Goal: Task Accomplishment & Management: Manage account settings

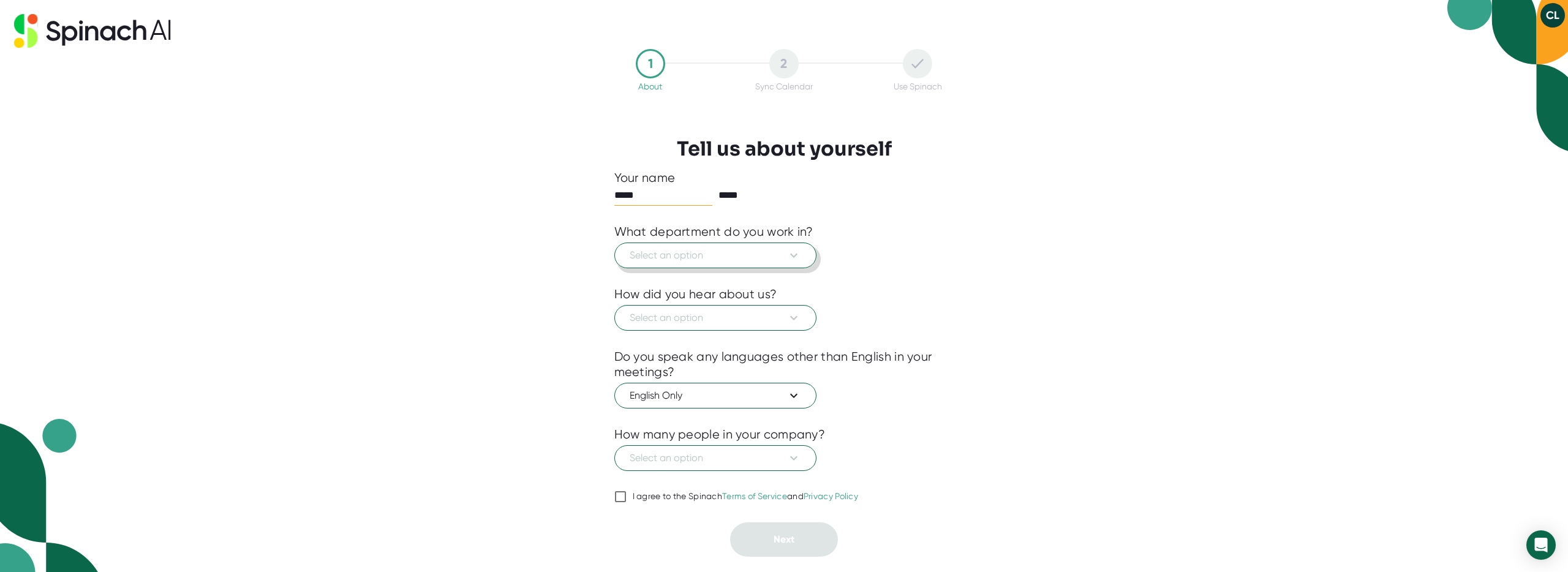
click at [779, 256] on span "Select an option" at bounding box center [715, 256] width 172 height 15
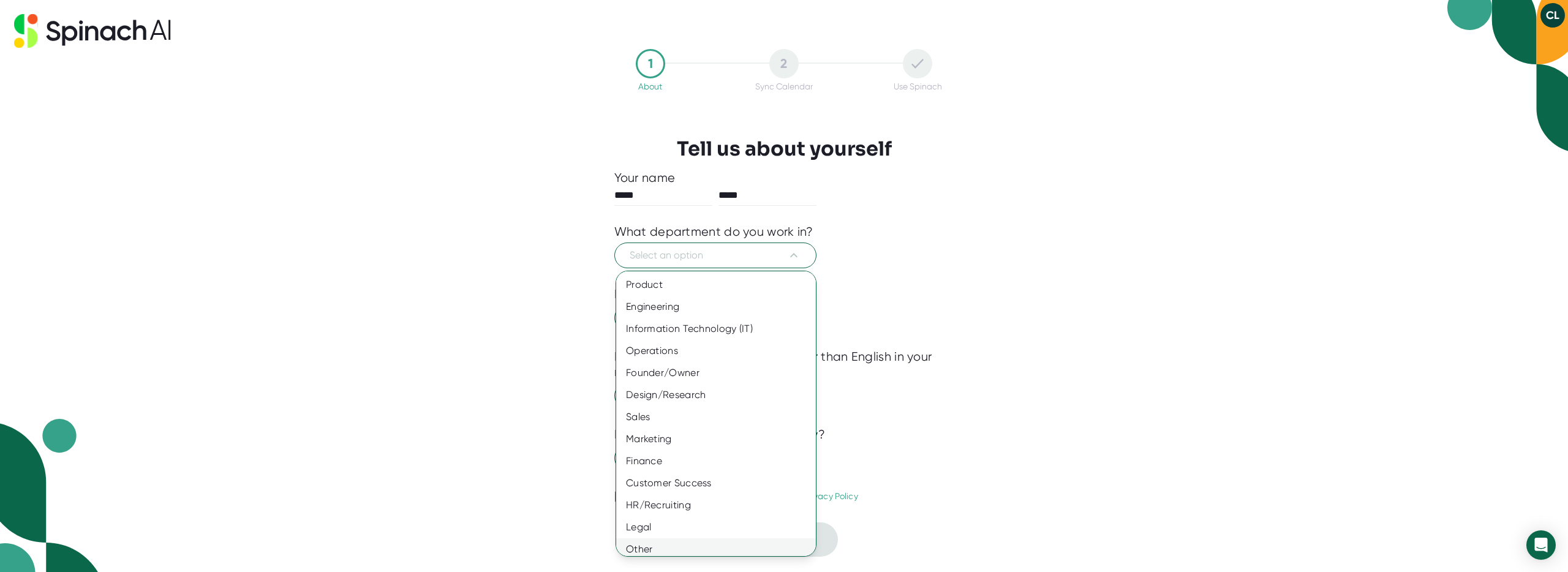
click at [685, 546] on div "Other" at bounding box center [720, 549] width 209 height 22
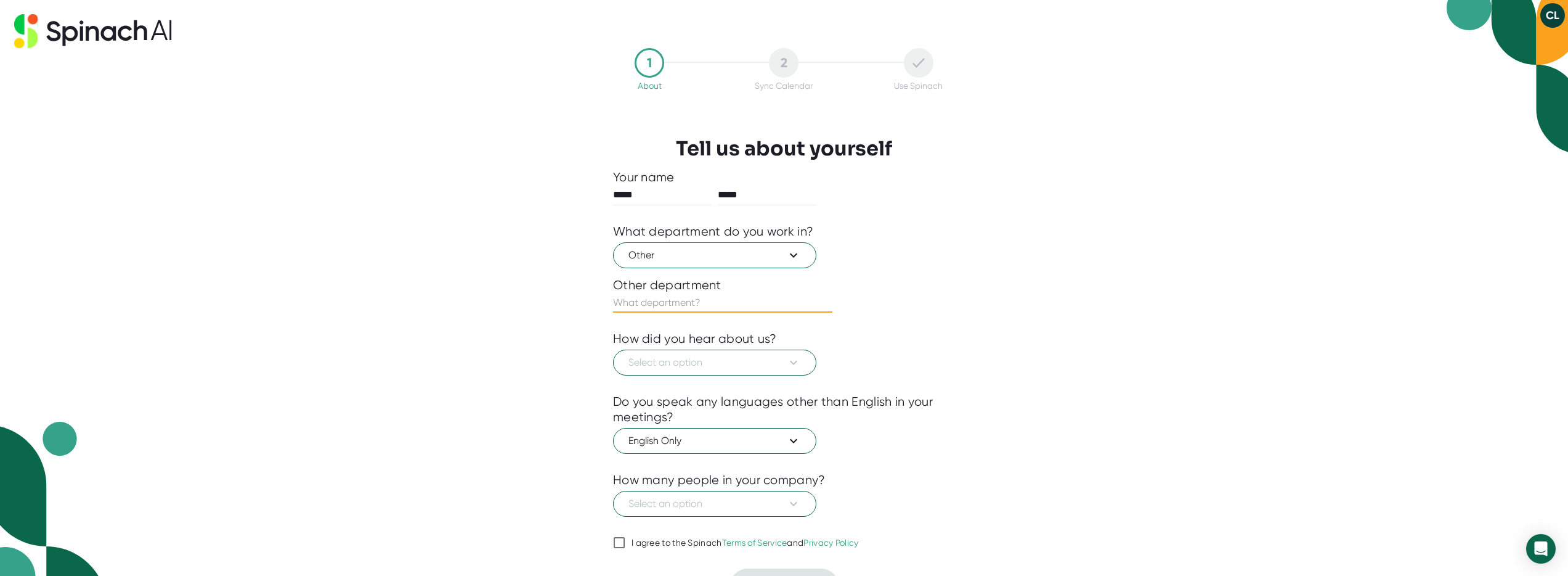
click at [707, 303] on input "text" at bounding box center [722, 303] width 219 height 20
type input "Strategy"
click at [761, 359] on span "Select an option" at bounding box center [715, 363] width 173 height 15
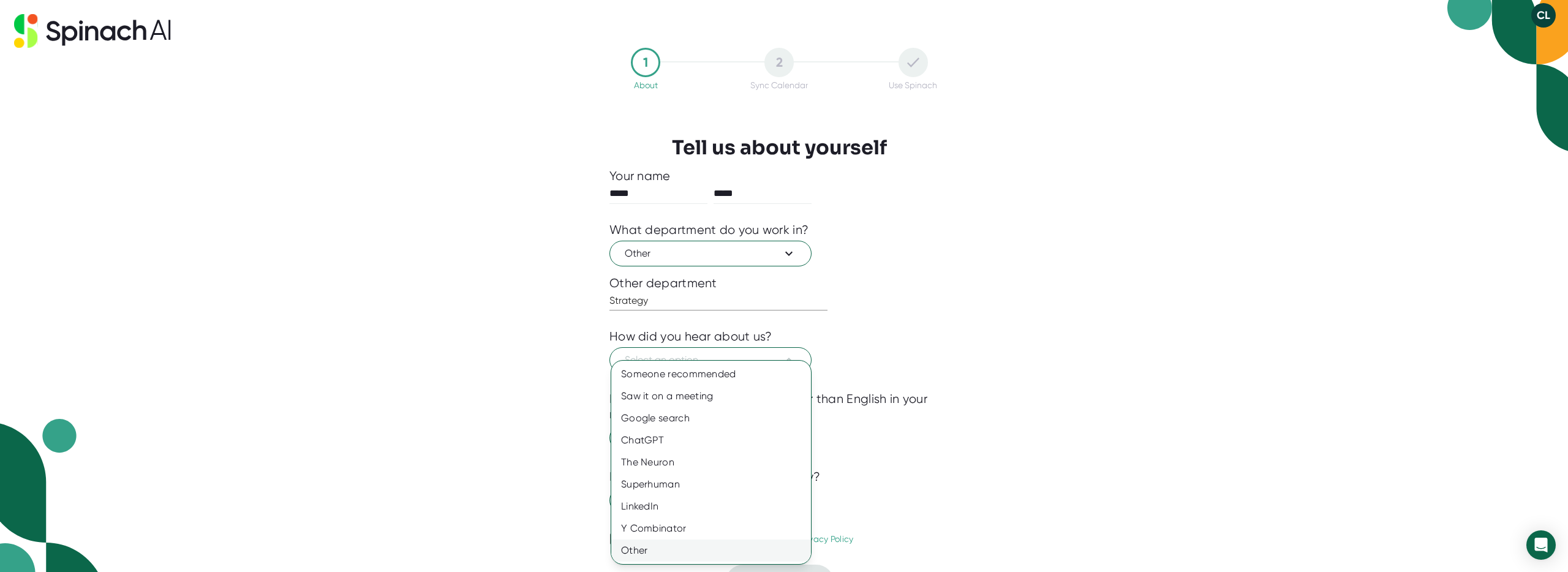
click at [653, 549] on div "Other" at bounding box center [711, 550] width 200 height 22
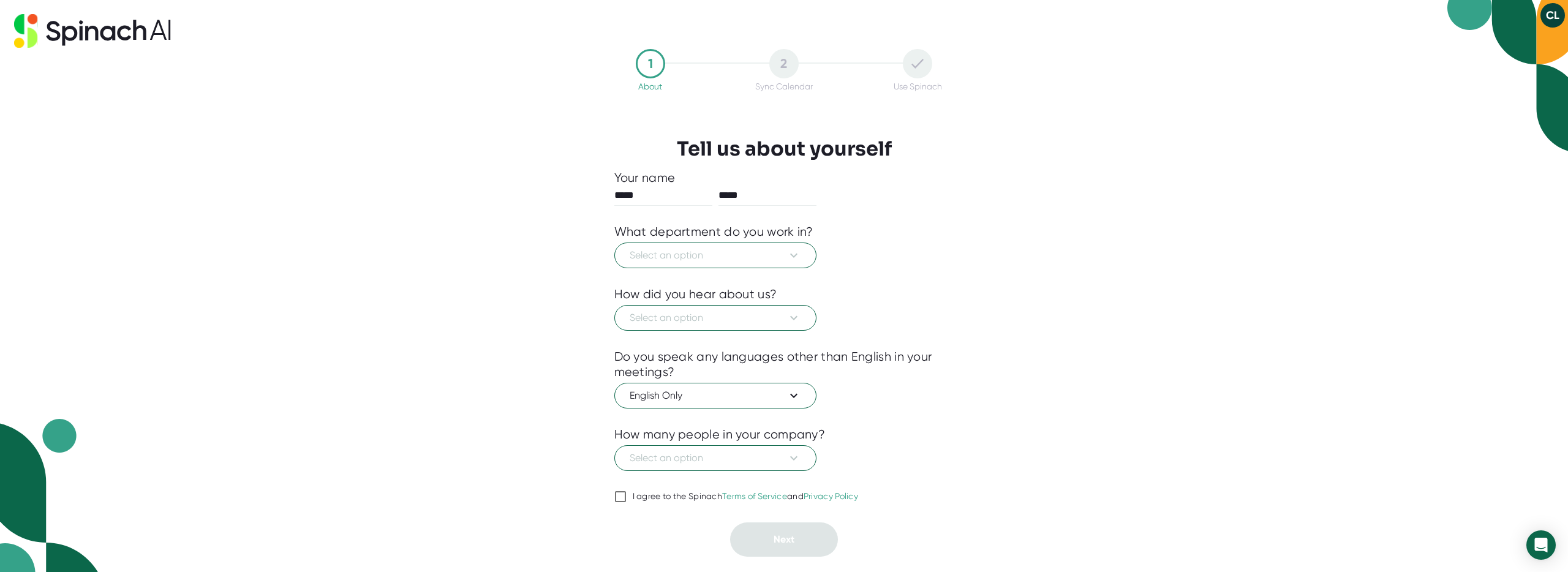
click at [86, 33] on icon at bounding box center [91, 33] width 13 height 15
click at [26, 31] on icon at bounding box center [25, 30] width 23 height 34
click at [69, 30] on icon at bounding box center [92, 30] width 157 height 34
click at [1549, 19] on button "CL" at bounding box center [1553, 15] width 24 height 24
click at [1306, 67] on div at bounding box center [784, 286] width 1568 height 572
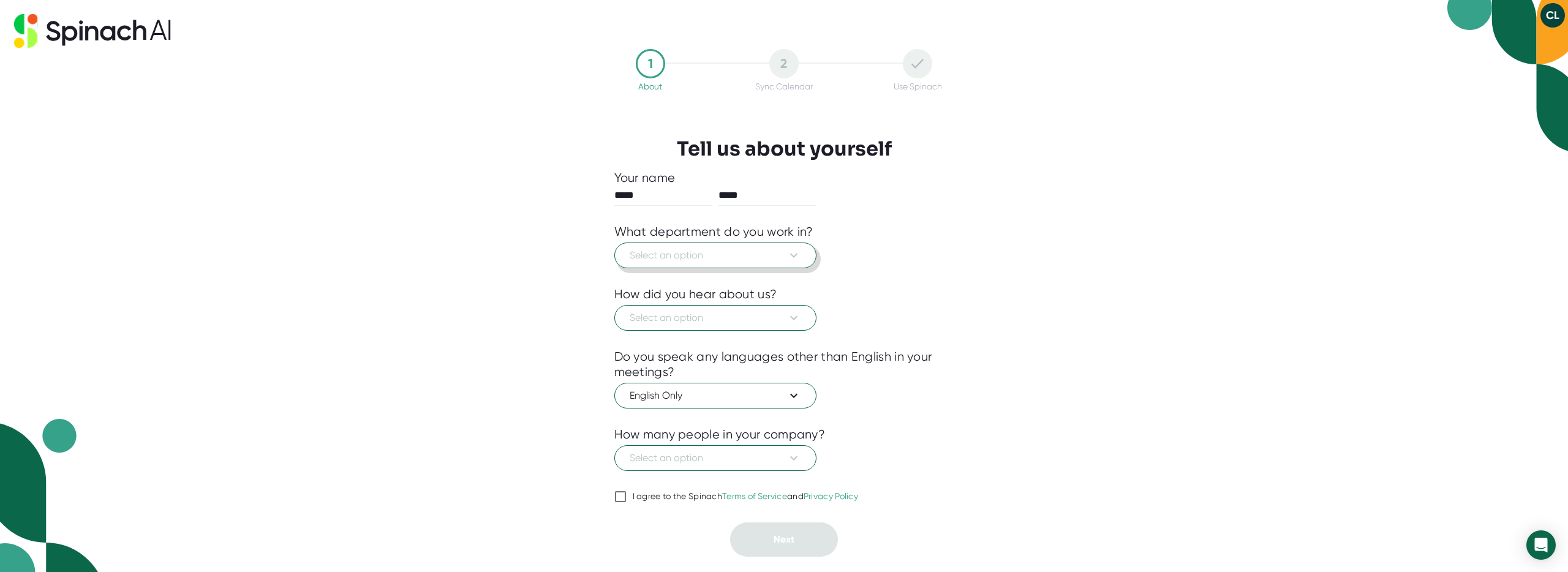
click at [756, 260] on span "Select an option" at bounding box center [715, 256] width 172 height 15
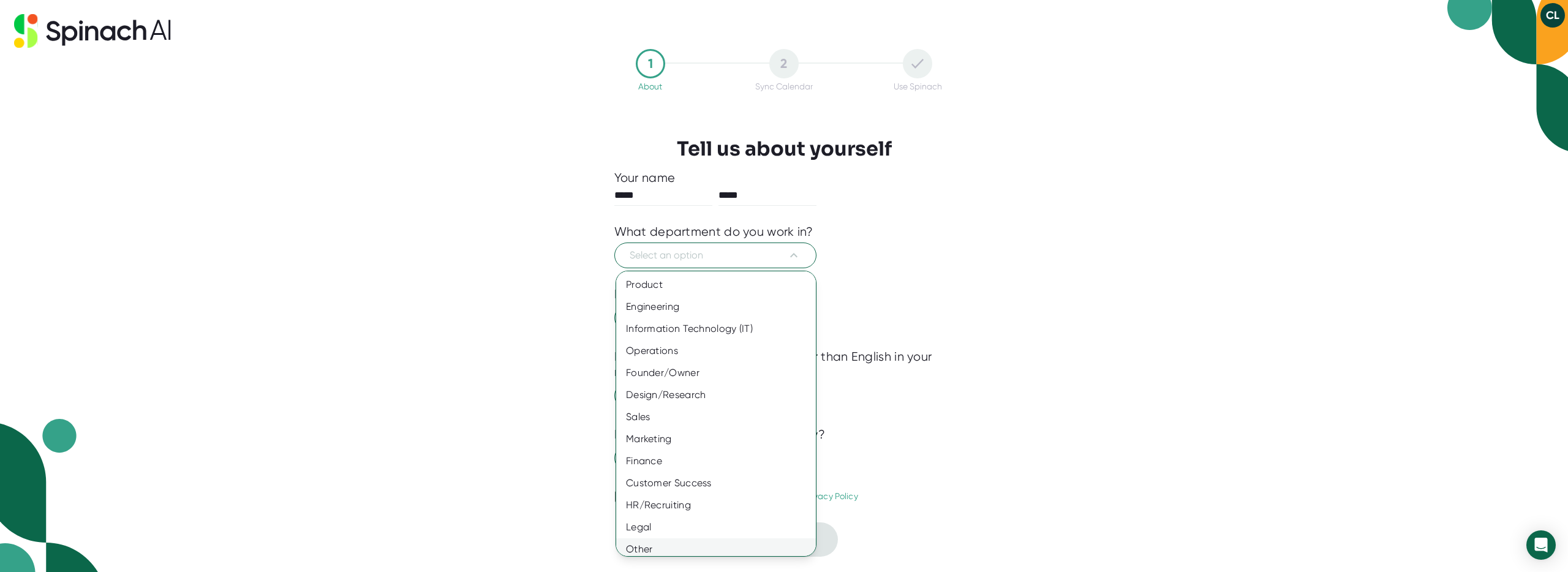
click at [651, 549] on div "Other" at bounding box center [720, 549] width 209 height 22
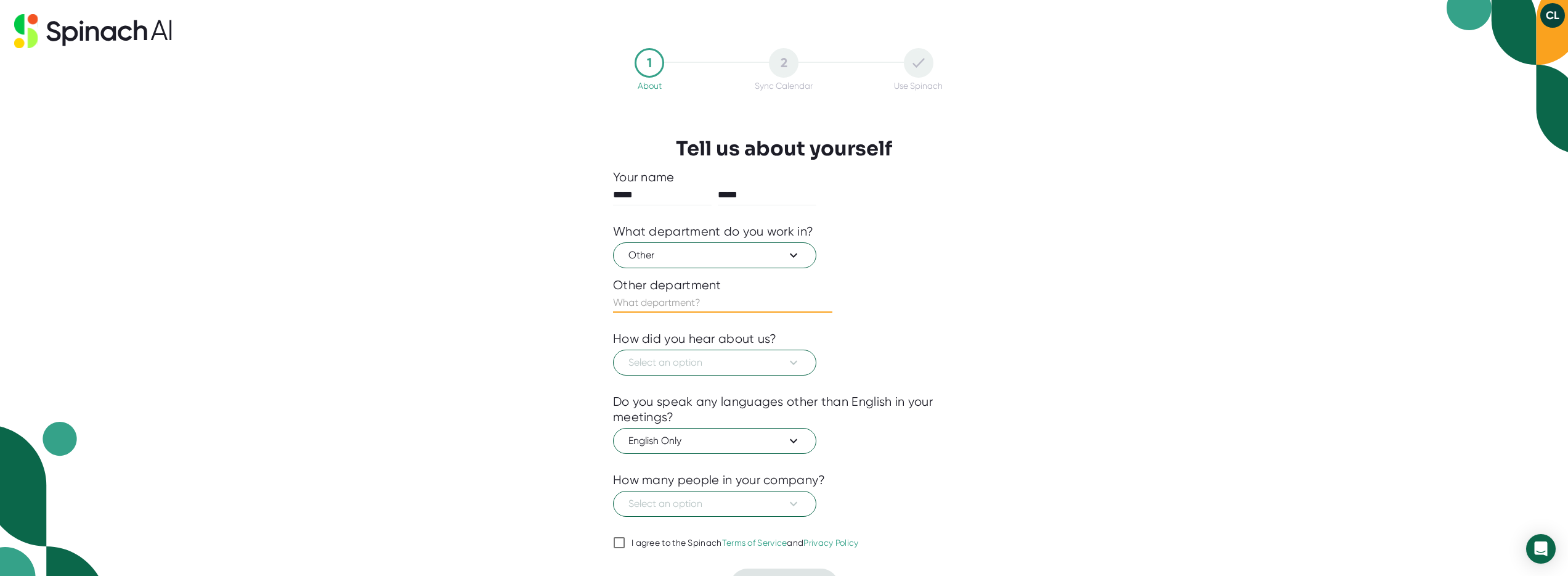
click at [676, 303] on input "text" at bounding box center [722, 303] width 219 height 20
type input "Strategy"
click at [743, 358] on span "Select an option" at bounding box center [715, 363] width 173 height 15
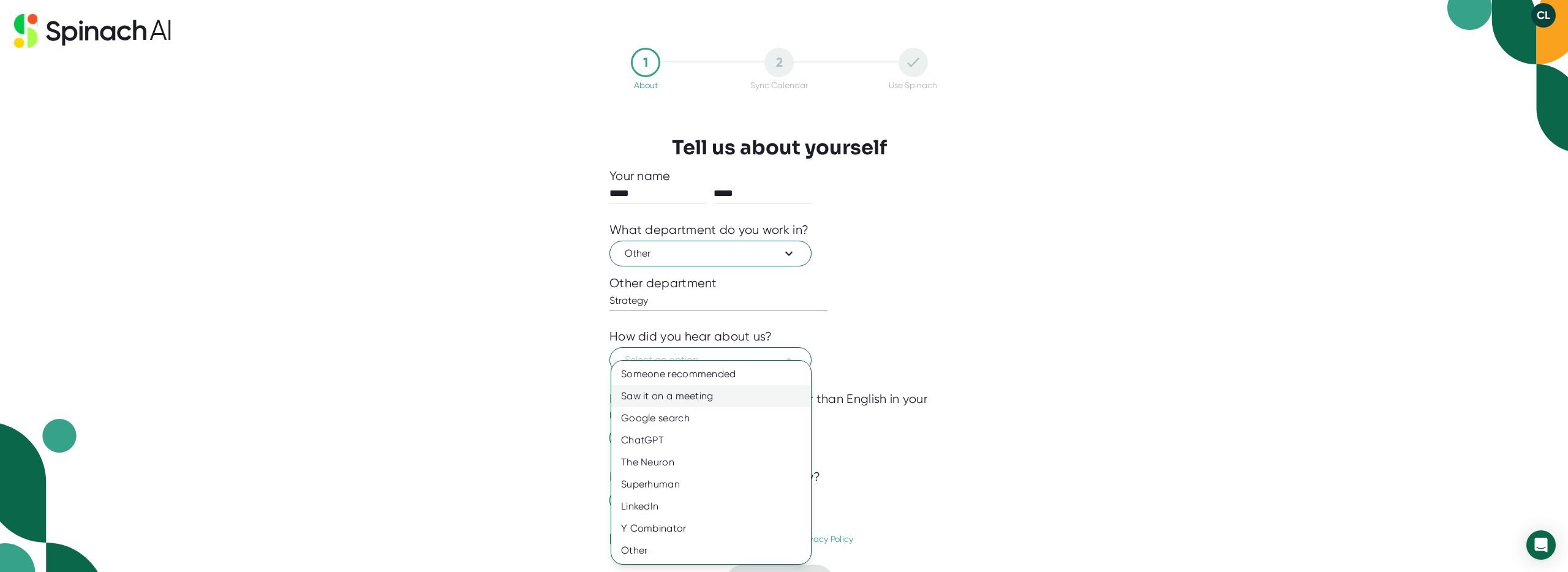
click at [735, 393] on div "Saw it on a meeting" at bounding box center [711, 396] width 200 height 22
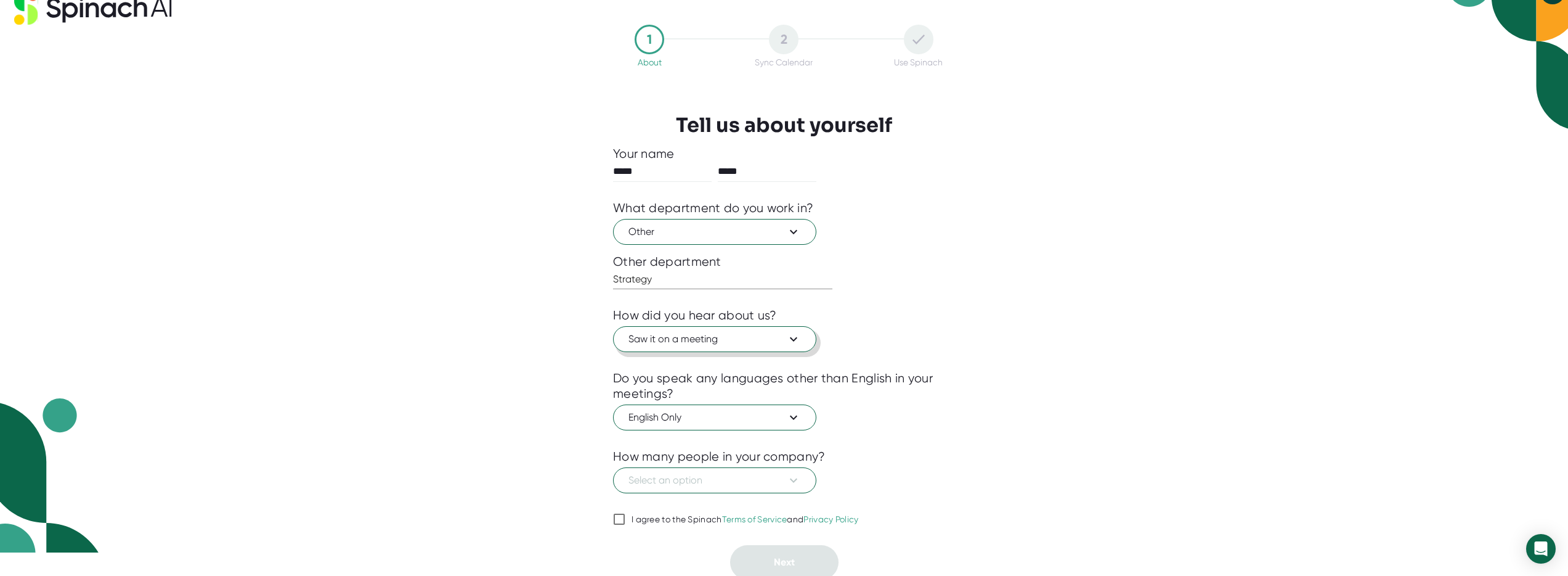
scroll to position [27, 0]
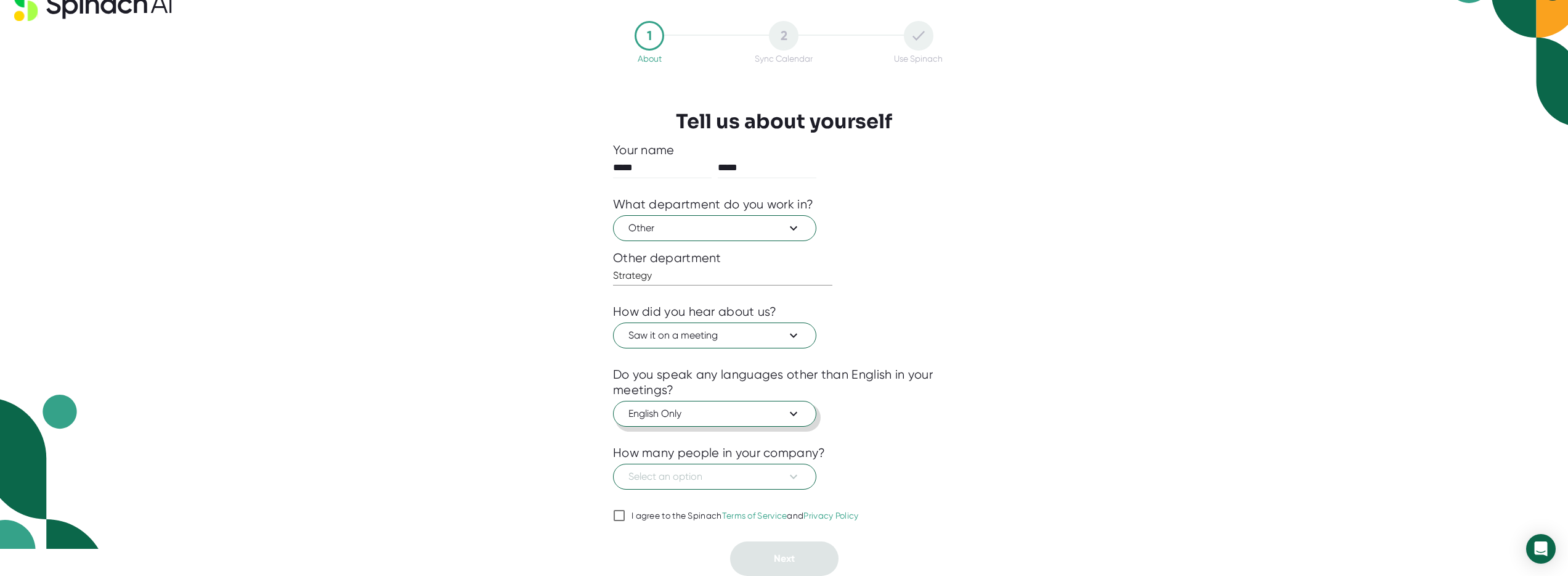
click at [785, 411] on span "English Only" at bounding box center [715, 414] width 173 height 15
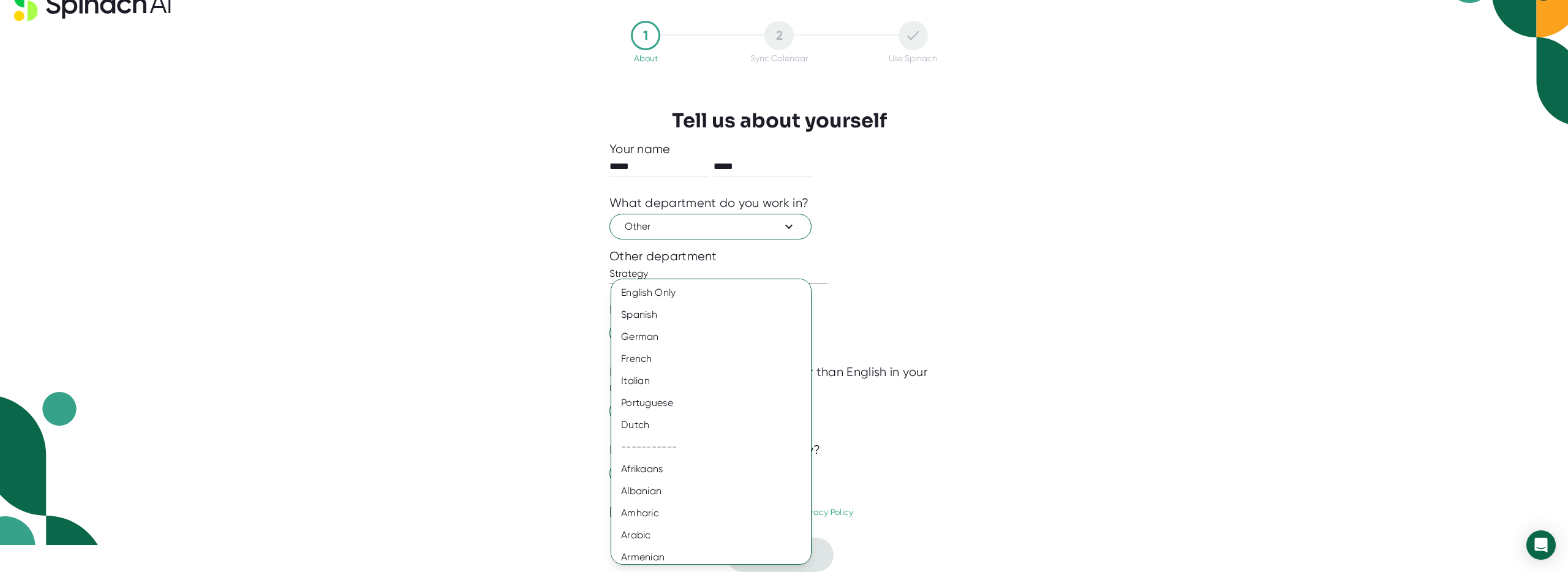
click at [1145, 452] on div at bounding box center [784, 286] width 1568 height 572
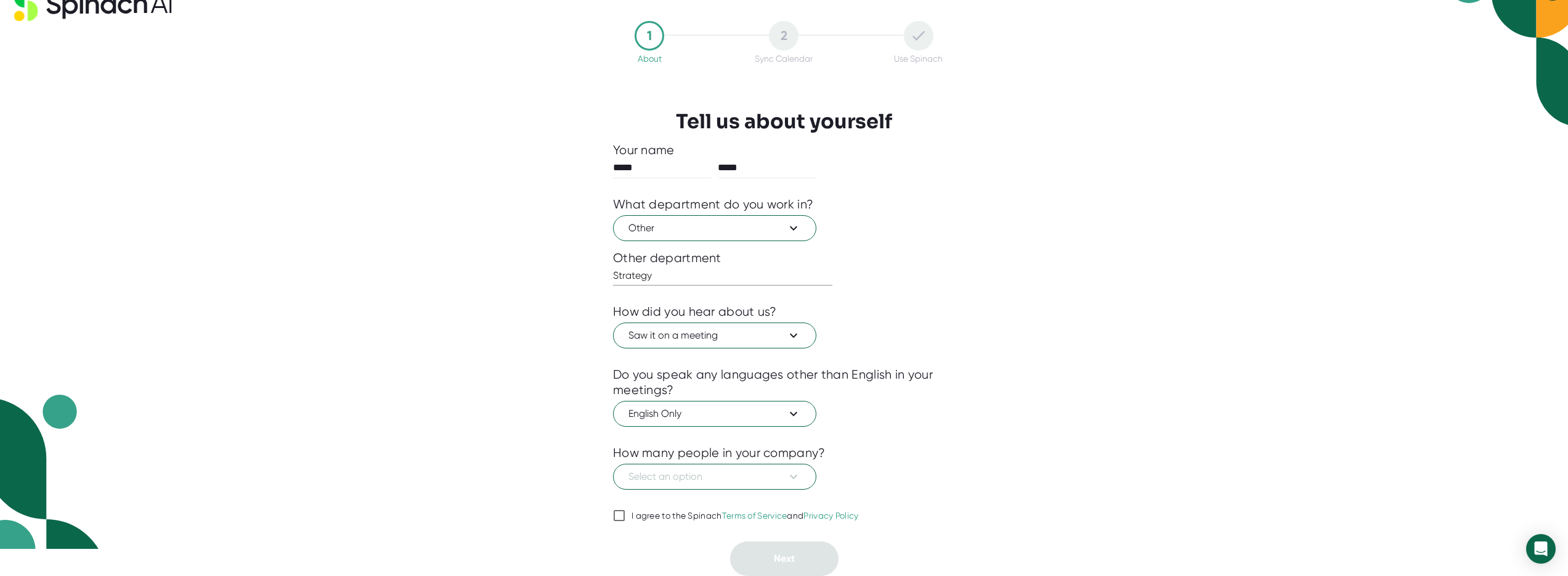
click at [1032, 413] on div "1 About 2 Sync Calendar Use Spinach Tell us about yourself Your name ***** ****…" at bounding box center [784, 261] width 1568 height 576
click at [774, 476] on span "Select an option" at bounding box center [715, 477] width 173 height 15
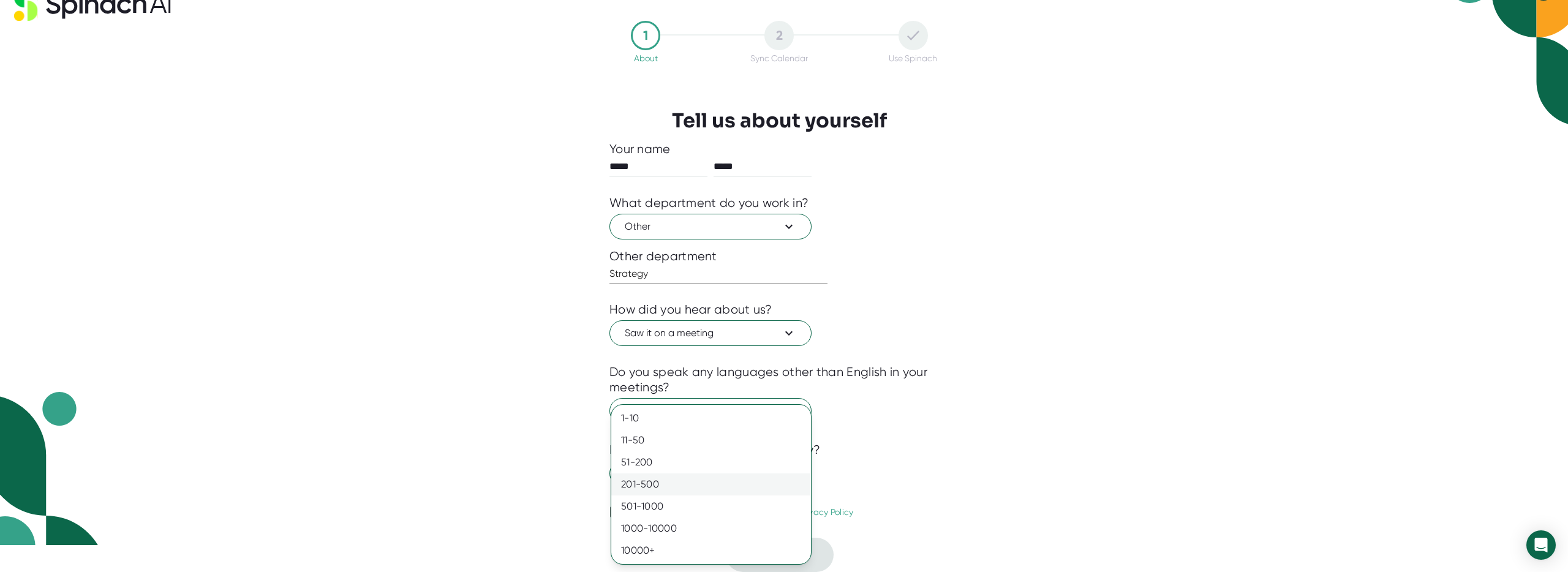
click at [760, 477] on div "201-500" at bounding box center [711, 484] width 200 height 22
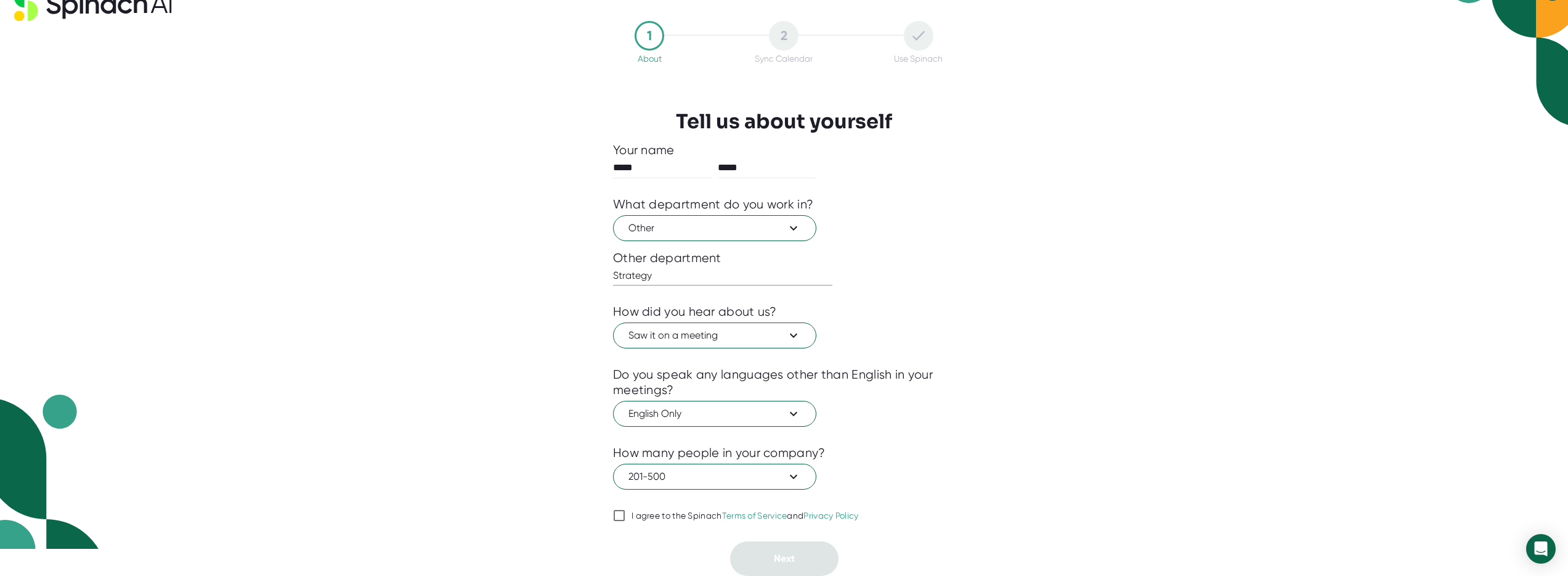
click at [622, 517] on input "I agree to the Spinach Terms of Service and Privacy Policy" at bounding box center [619, 515] width 13 height 15
checkbox input "true"
click at [813, 554] on button "Next" at bounding box center [784, 559] width 109 height 35
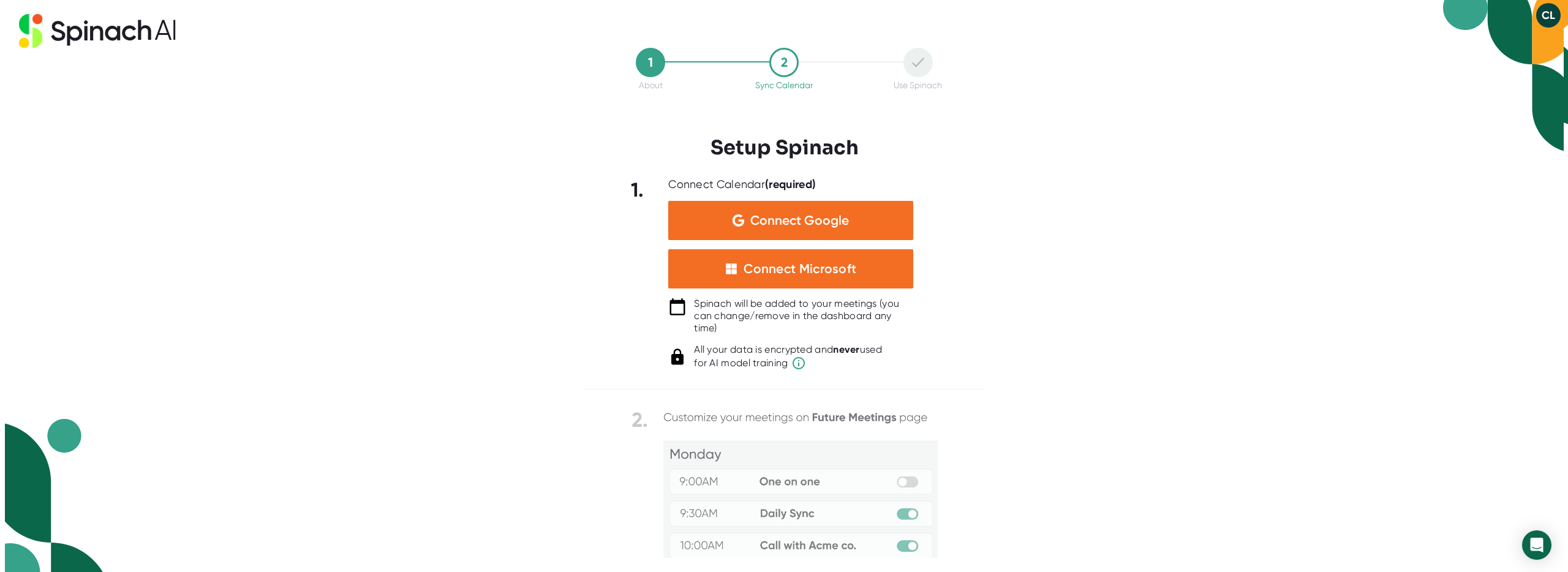
scroll to position [0, 0]
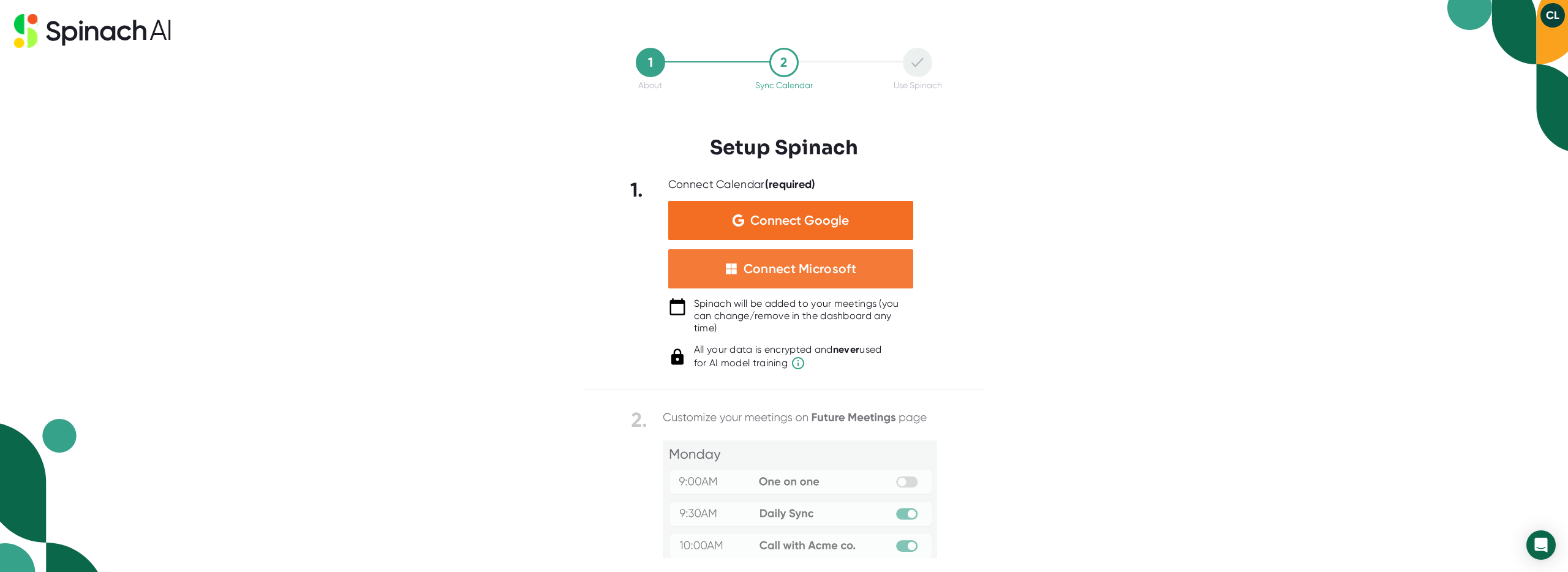
click at [856, 275] on div "Connect Microsoft" at bounding box center [791, 269] width 245 height 39
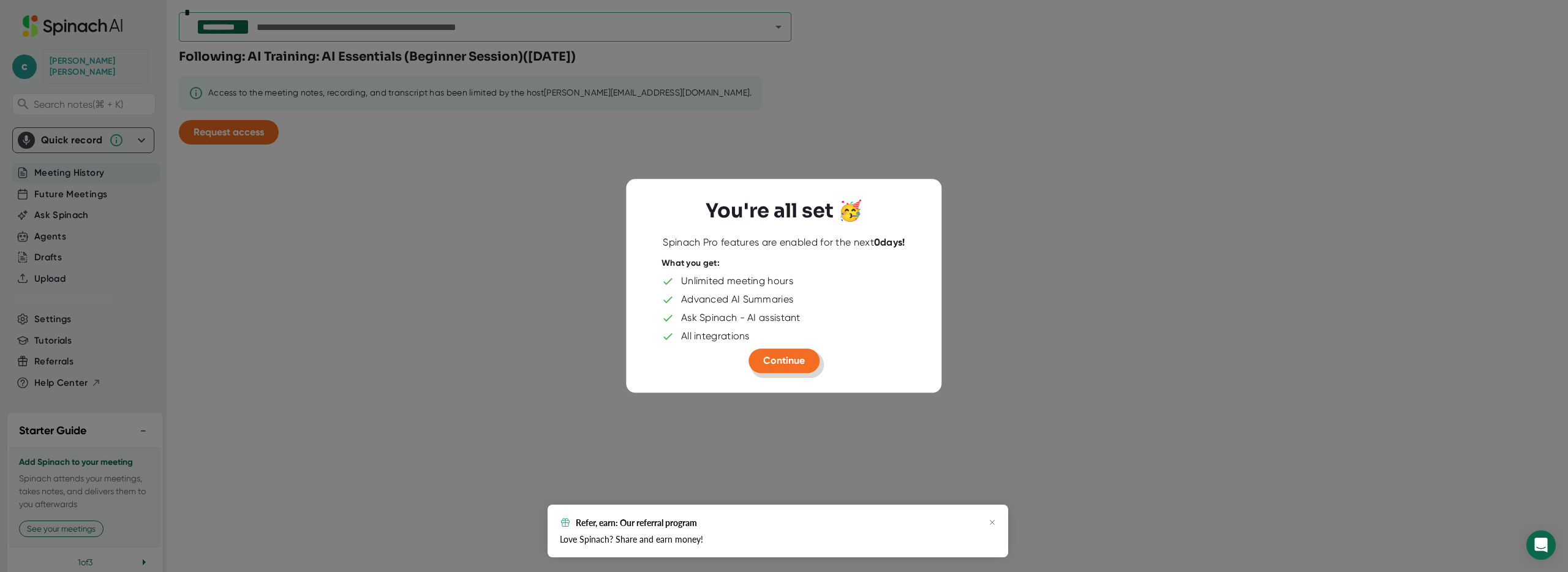
click at [775, 358] on span "Continue" at bounding box center [784, 361] width 42 height 12
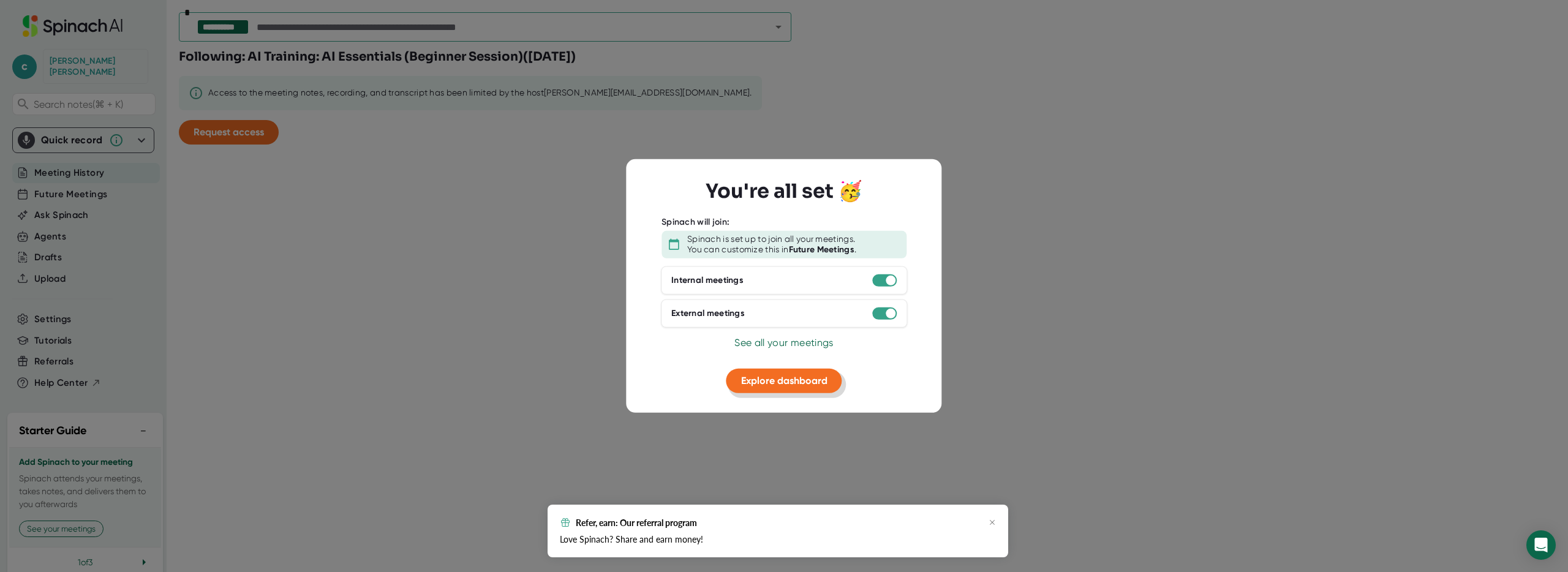
click at [773, 377] on span "Explore dashboard" at bounding box center [784, 380] width 86 height 12
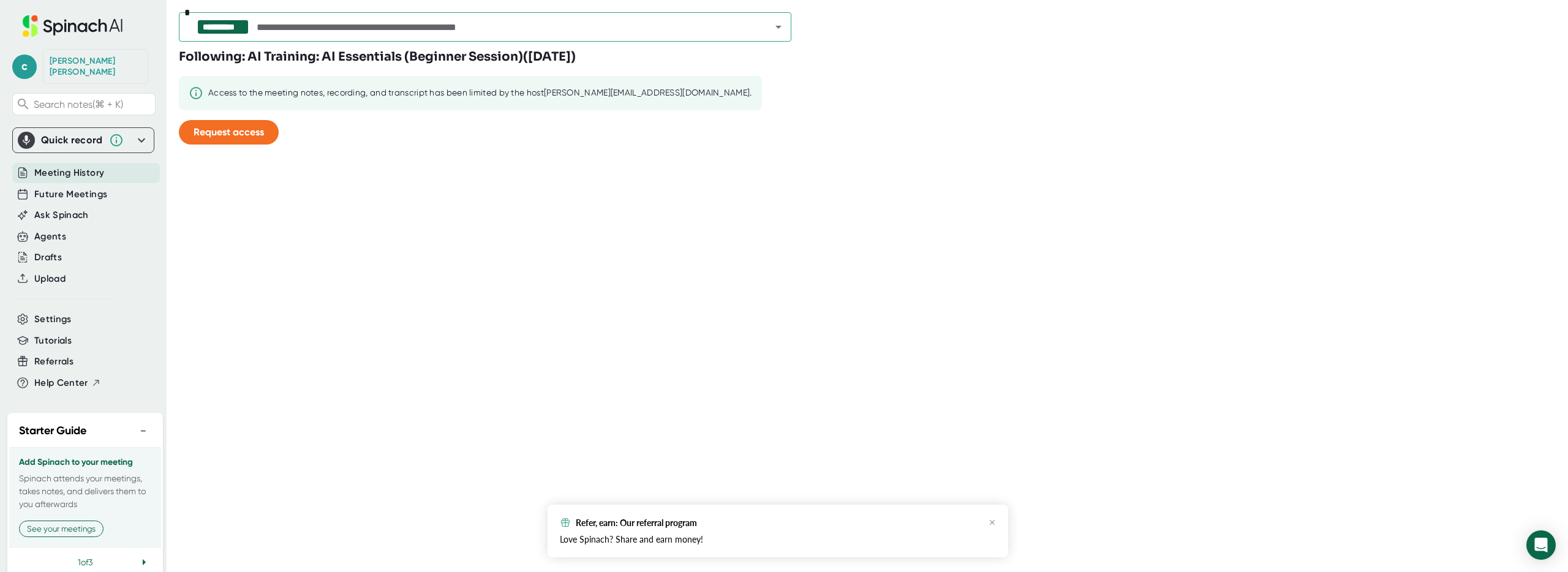
click at [250, 191] on div "**********" at bounding box center [873, 286] width 1389 height 572
click at [229, 206] on div "**********" at bounding box center [873, 286] width 1389 height 572
click at [52, 312] on span "Settings" at bounding box center [53, 319] width 37 height 14
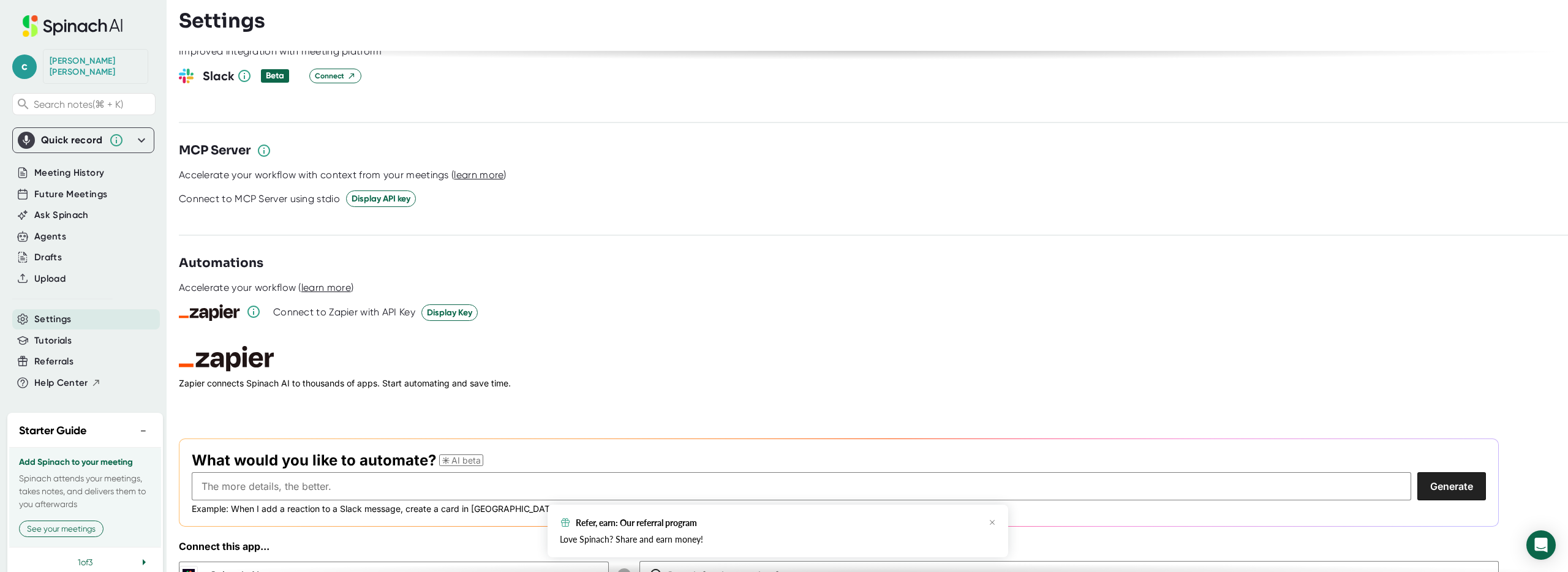
scroll to position [1454, 0]
